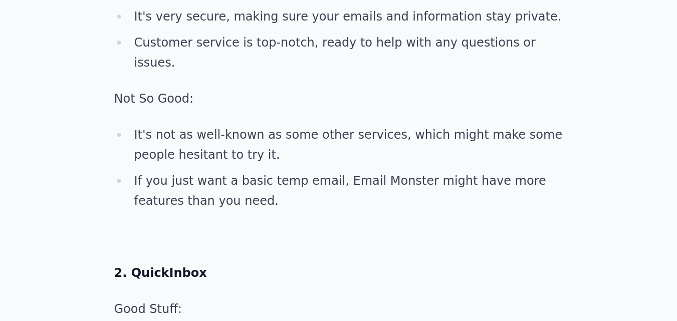
scroll to position [1252, 0]
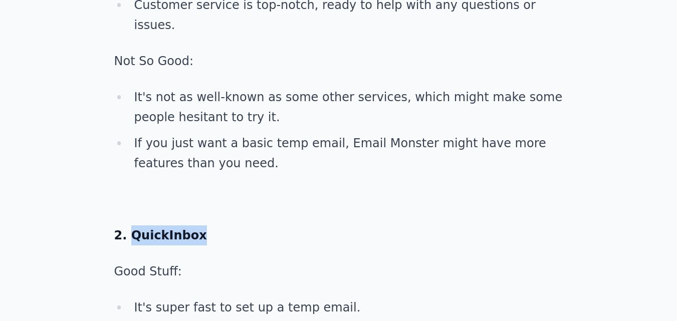
drag, startPoint x: 198, startPoint y: 156, endPoint x: 129, endPoint y: 157, distance: 69.6
click at [129, 225] on p "2. QuickInbox" at bounding box center [338, 235] width 449 height 20
copy strong "QuickInbox"
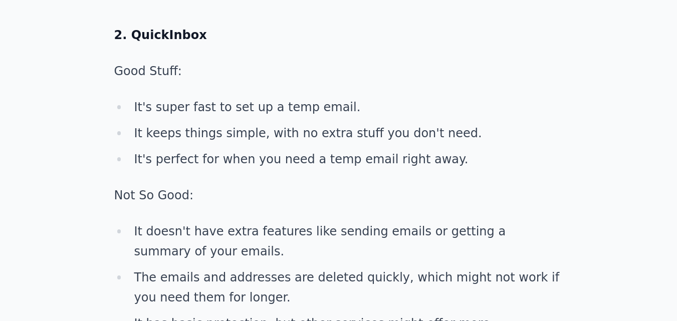
click at [220, 185] on p "Not So Good:" at bounding box center [338, 195] width 449 height 20
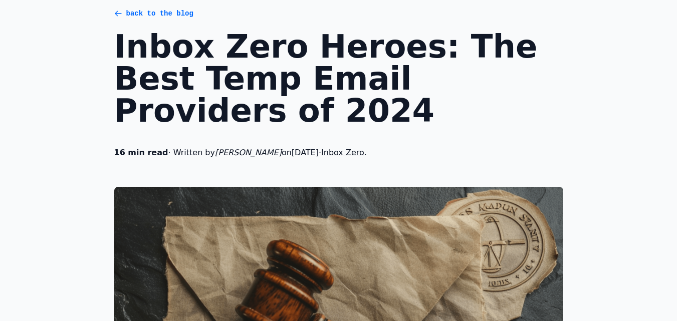
scroll to position [0, 0]
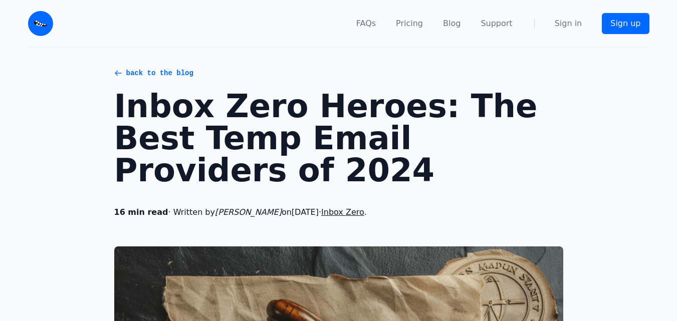
click at [37, 25] on img at bounding box center [40, 23] width 25 height 25
